Goal: Information Seeking & Learning: Understand process/instructions

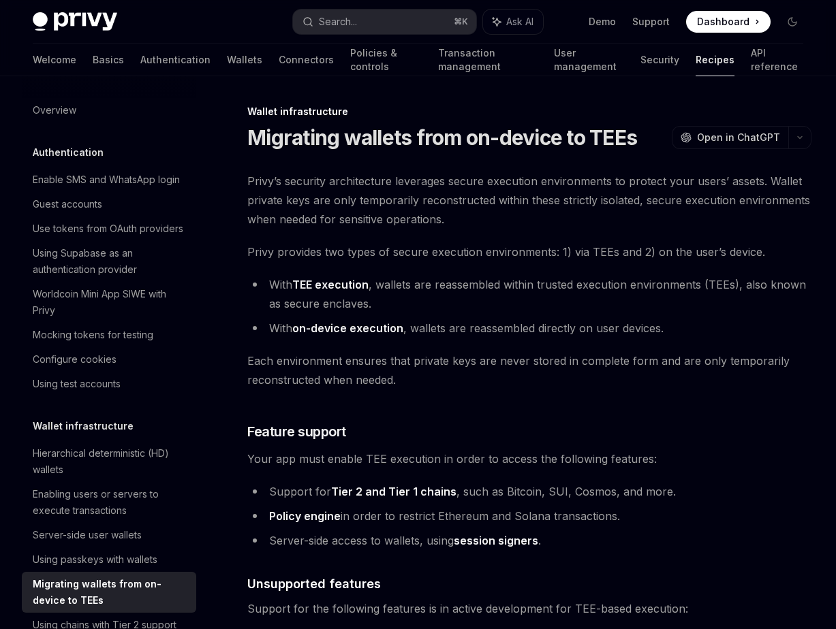
scroll to position [272, 0]
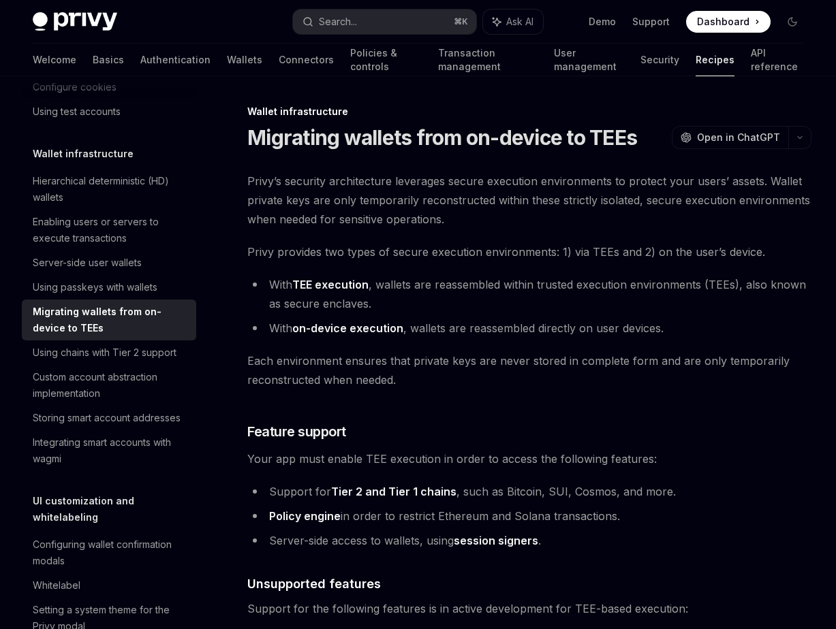
click at [322, 287] on link "TEE execution" at bounding box center [330, 285] width 76 height 14
type textarea "*"
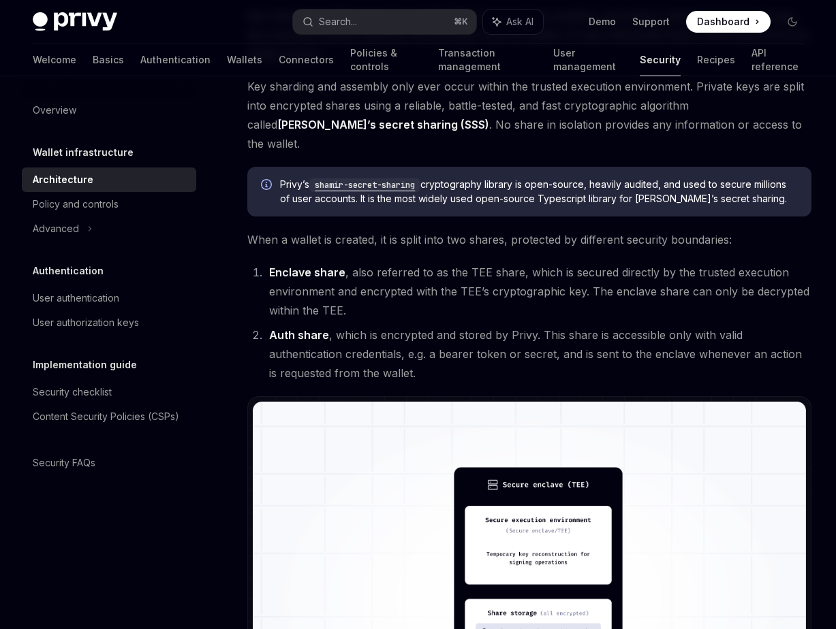
scroll to position [735, 0]
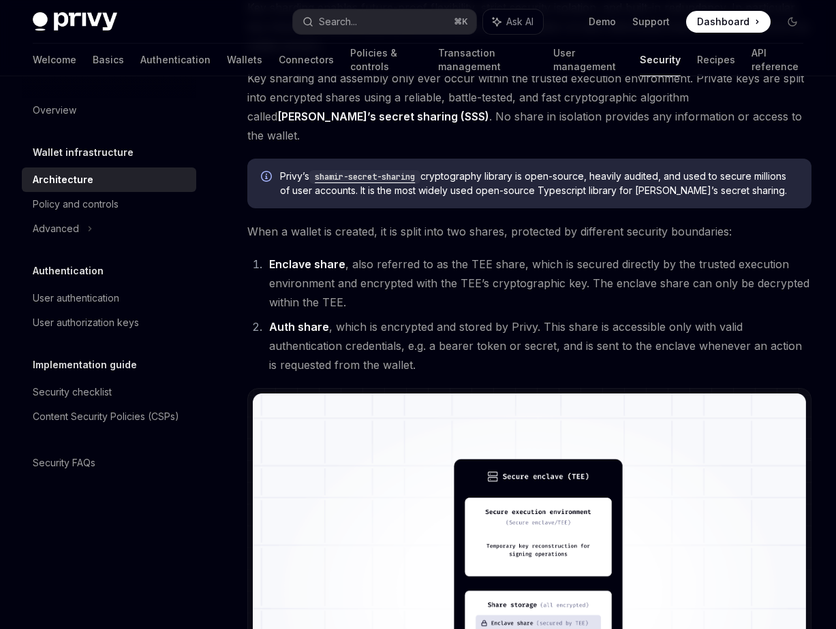
click at [434, 334] on li "Auth share , which is encrypted and stored by Privy. This share is accessible o…" at bounding box center [538, 345] width 546 height 57
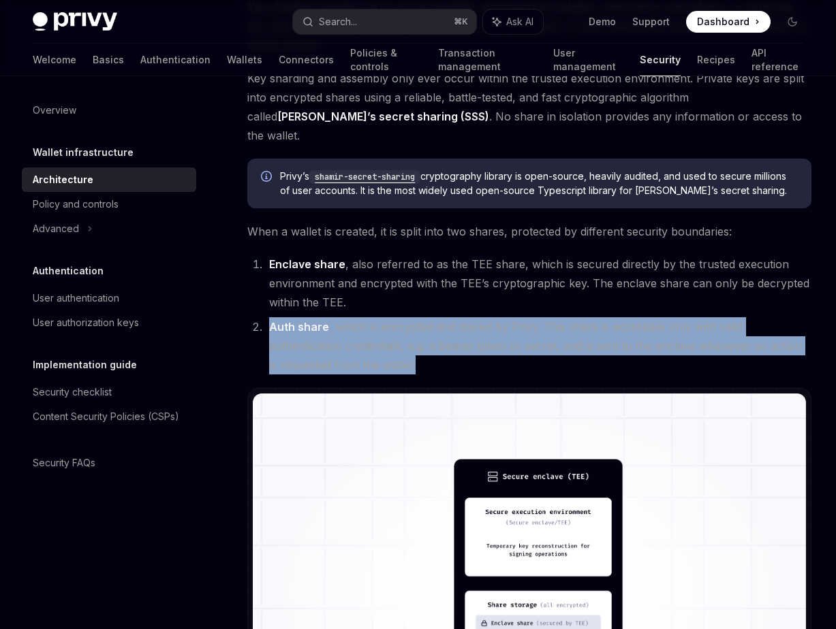
click at [434, 334] on li "Auth share , which is encrypted and stored by Privy. This share is accessible o…" at bounding box center [538, 345] width 546 height 57
copy div "Auth share , which is encrypted and stored by Privy. This share is accessible o…"
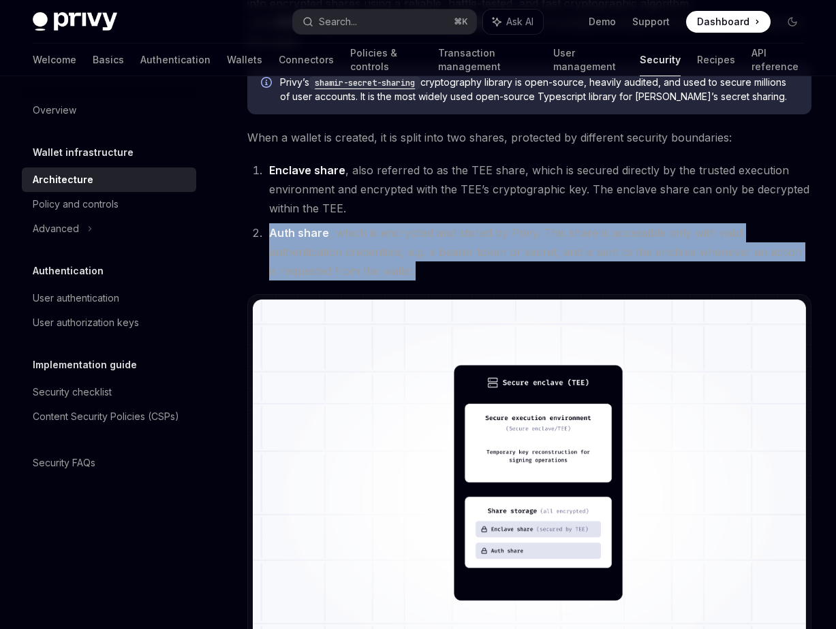
scroll to position [832, 0]
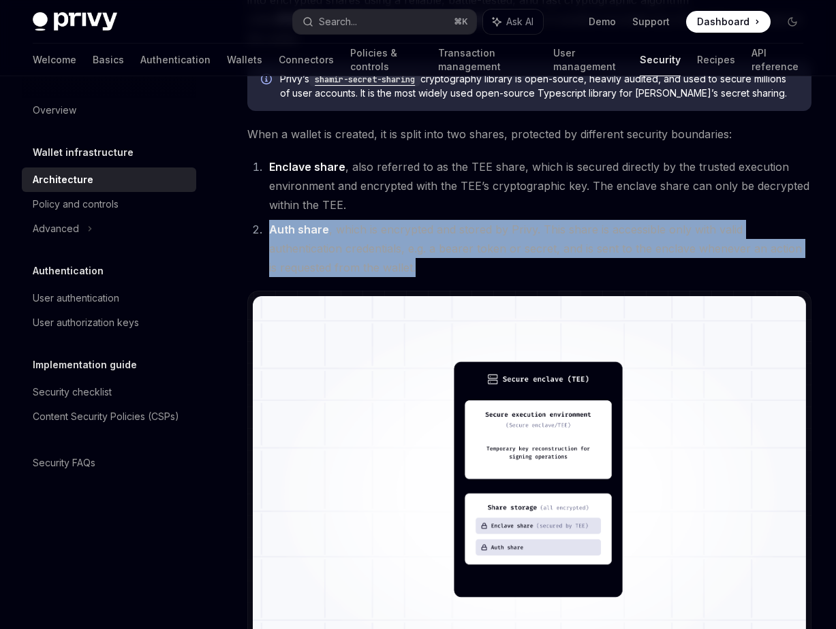
click at [494, 229] on li "Auth share , which is encrypted and stored by Privy. This share is accessible o…" at bounding box center [538, 248] width 546 height 57
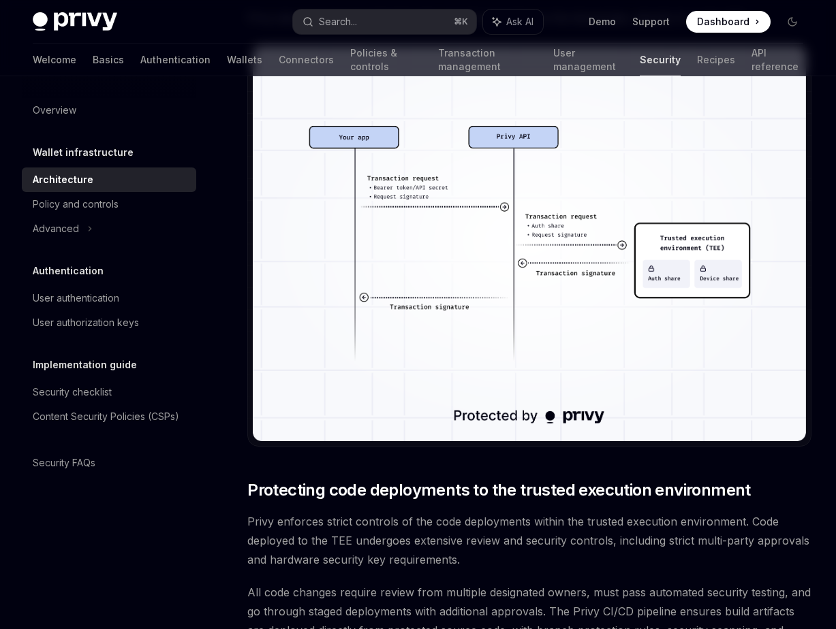
scroll to position [2665, 0]
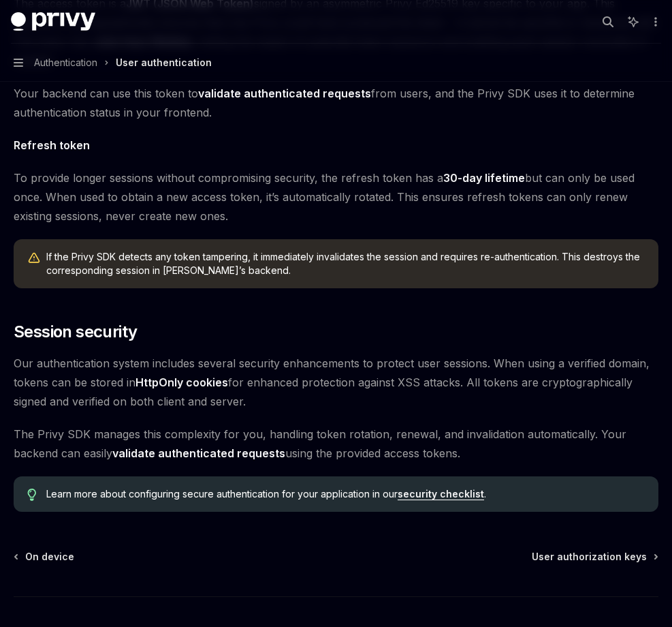
scroll to position [932, 0]
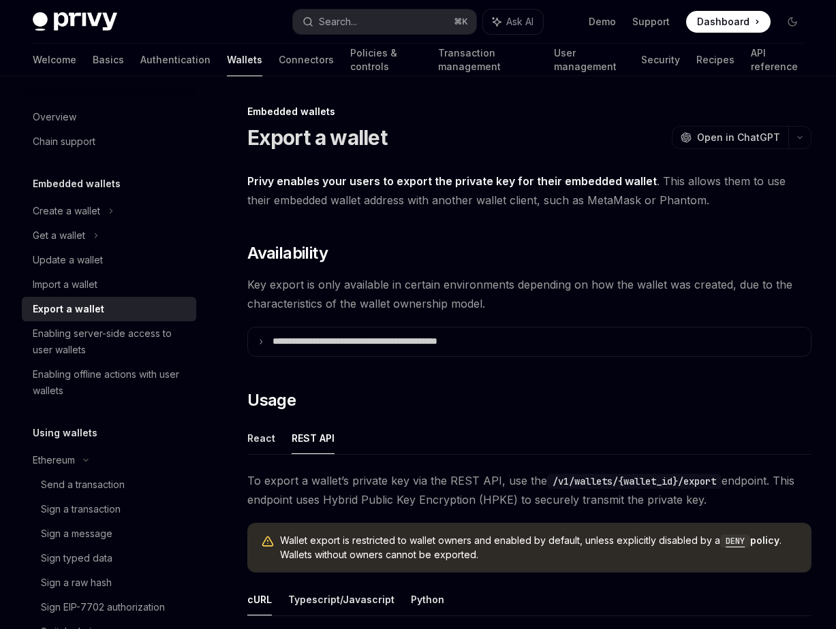
scroll to position [821, 0]
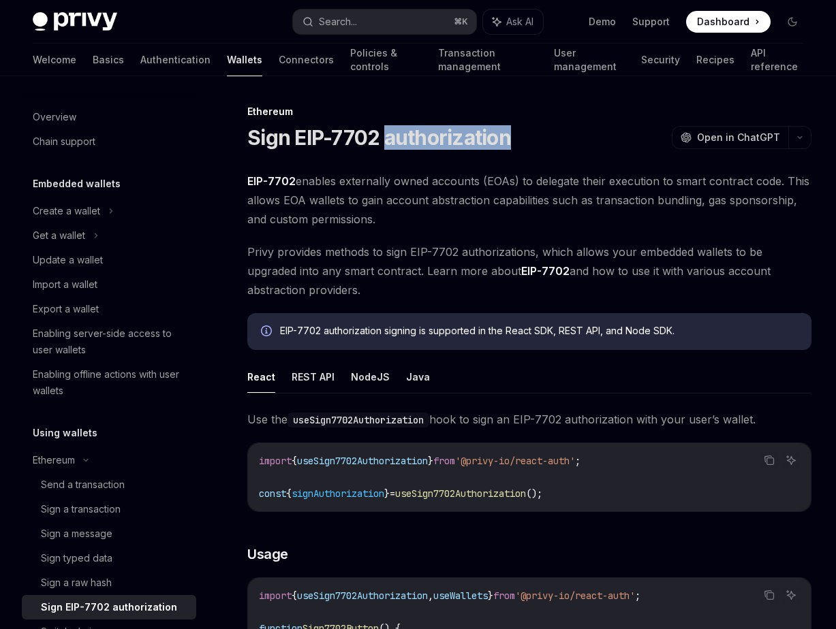
click at [487, 137] on h1 "Sign EIP-7702 authorization" at bounding box center [379, 137] width 264 height 25
click at [542, 176] on span "EIP-7702 enables externally owned accounts (EOAs) to delegate their execution t…" at bounding box center [529, 200] width 564 height 57
click at [339, 214] on span "EIP-7702 enables externally owned accounts (EOAs) to delegate their execution t…" at bounding box center [529, 200] width 564 height 57
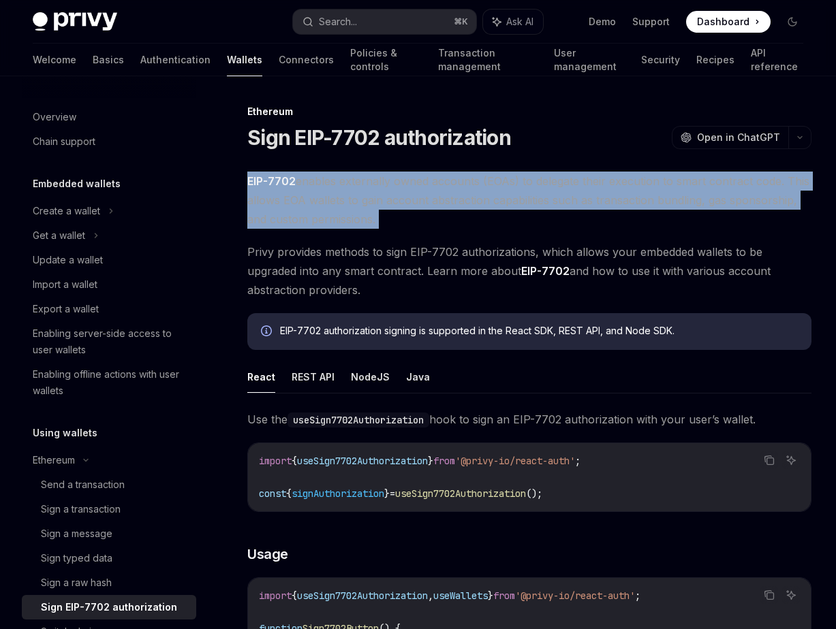
click at [339, 214] on span "EIP-7702 enables externally owned accounts (EOAs) to delegate their execution t…" at bounding box center [529, 200] width 564 height 57
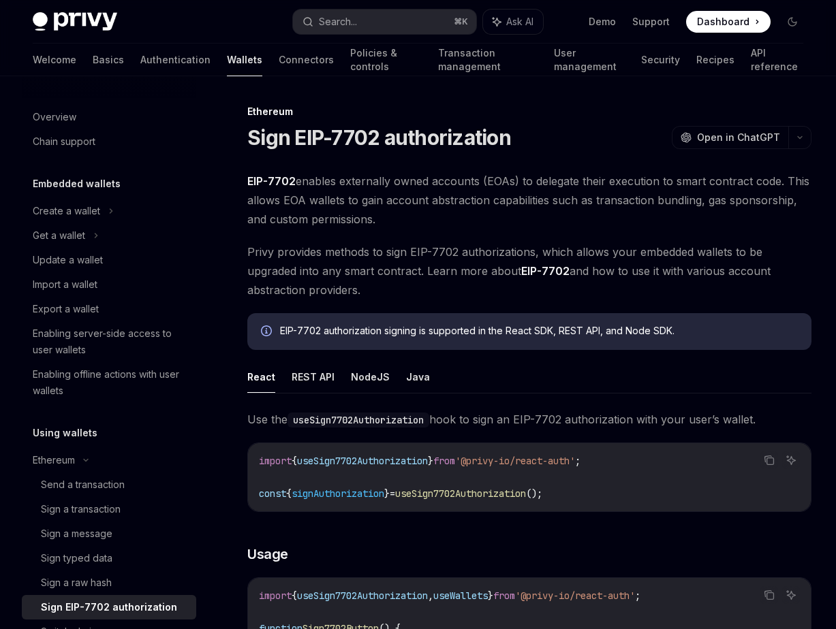
click at [388, 211] on span "EIP-7702 enables externally owned accounts (EOAs) to delegate their execution t…" at bounding box center [529, 200] width 564 height 57
